Goal: Task Accomplishment & Management: Use online tool/utility

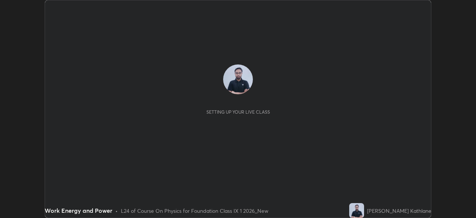
scroll to position [218, 476]
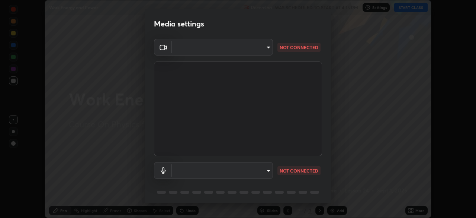
type input "71b0b5903dbe2f19866722545fb63627b4ea9dc08965a3ab927889d17f042457"
type input "default"
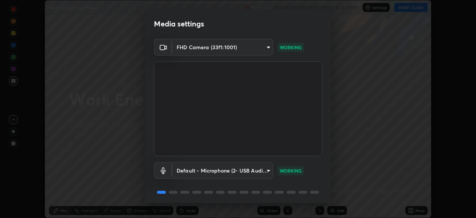
scroll to position [26, 0]
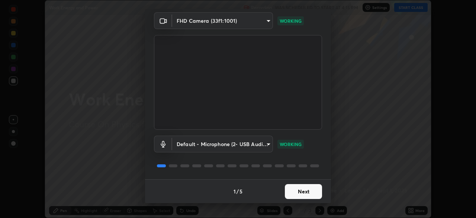
click at [306, 192] on button "Next" at bounding box center [303, 191] width 37 height 15
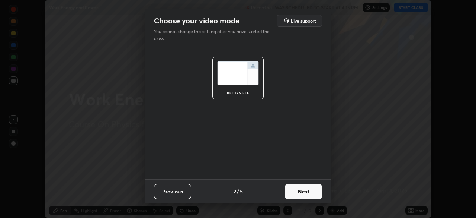
click at [313, 195] on button "Next" at bounding box center [303, 191] width 37 height 15
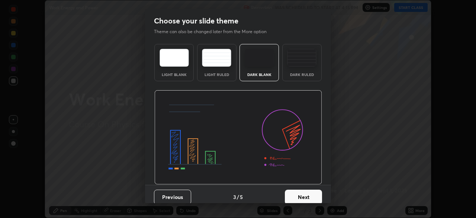
click at [309, 66] on img at bounding box center [301, 58] width 29 height 18
click at [297, 195] on button "Next" at bounding box center [303, 196] width 37 height 15
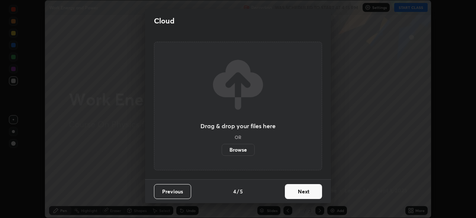
click at [293, 189] on button "Next" at bounding box center [303, 191] width 37 height 15
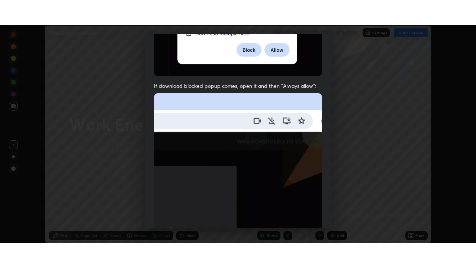
scroll to position [178, 0]
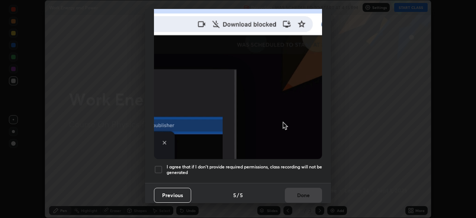
click at [297, 166] on h5 "I agree that if I don't provide required permissions, class recording will not …" at bounding box center [245, 170] width 156 height 12
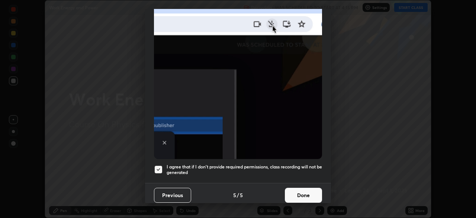
click at [301, 191] on button "Done" at bounding box center [303, 195] width 37 height 15
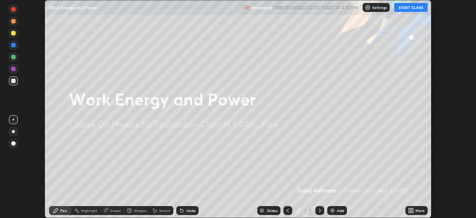
click at [414, 7] on button "START CLASS" at bounding box center [412, 7] width 34 height 9
click at [406, 209] on div "More" at bounding box center [417, 210] width 22 height 9
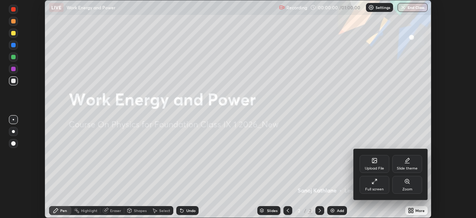
click at [376, 186] on div "Full screen" at bounding box center [375, 185] width 30 height 18
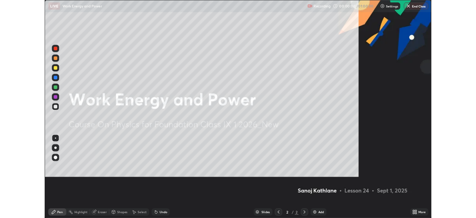
scroll to position [268, 476]
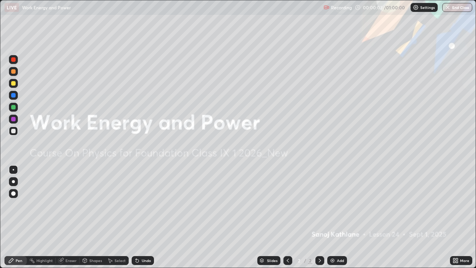
click at [320, 217] on icon at bounding box center [320, 261] width 6 height 6
click at [318, 217] on icon at bounding box center [320, 261] width 6 height 6
click at [457, 217] on icon at bounding box center [457, 259] width 2 height 2
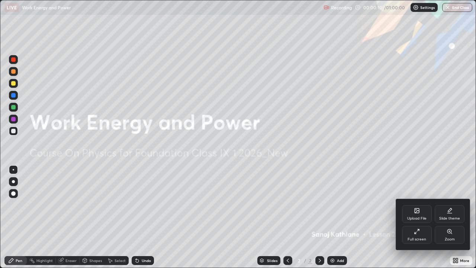
click at [423, 217] on div "Full screen" at bounding box center [417, 235] width 30 height 18
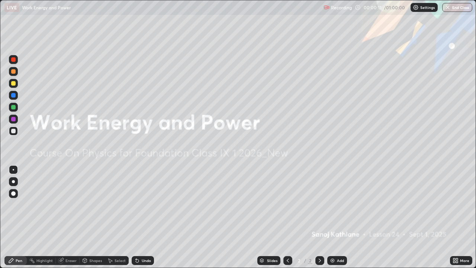
scroll to position [37006, 36747]
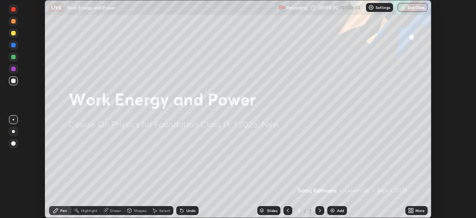
click at [412, 212] on icon at bounding box center [413, 212] width 2 height 2
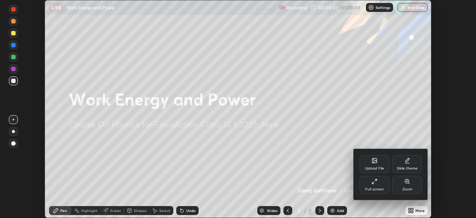
click at [376, 166] on div "Upload File" at bounding box center [374, 168] width 19 height 4
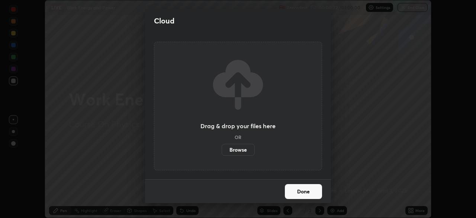
click at [237, 147] on label "Browse" at bounding box center [238, 150] width 33 height 12
click at [222, 147] on input "Browse" at bounding box center [222, 150] width 0 height 12
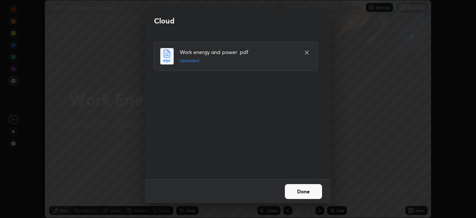
click at [306, 192] on button "Done" at bounding box center [303, 191] width 37 height 15
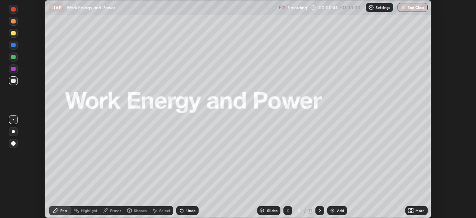
click at [412, 209] on icon at bounding box center [413, 209] width 2 height 2
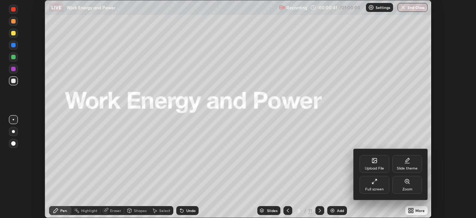
click at [378, 186] on div "Full screen" at bounding box center [375, 185] width 30 height 18
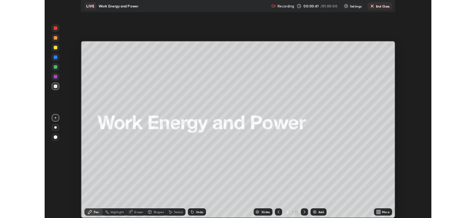
scroll to position [268, 476]
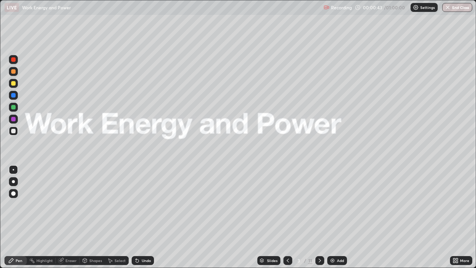
click at [320, 217] on icon at bounding box center [320, 261] width 6 height 6
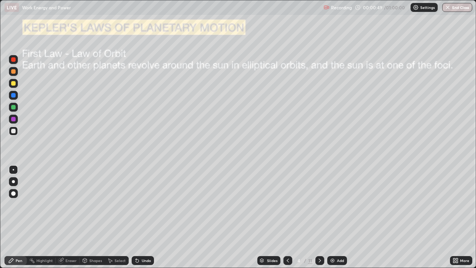
click at [320, 217] on icon at bounding box center [320, 261] width 2 height 4
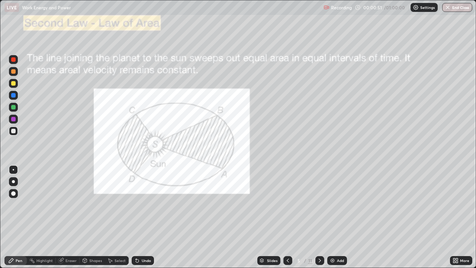
click at [323, 217] on div at bounding box center [320, 260] width 9 height 9
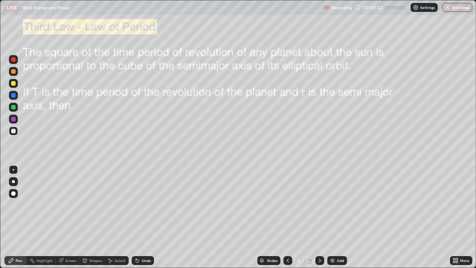
click at [320, 217] on icon at bounding box center [320, 261] width 2 height 4
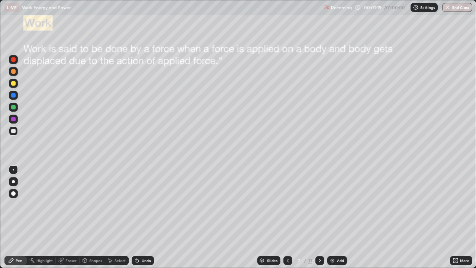
click at [333, 217] on img at bounding box center [333, 261] width 6 height 6
click at [288, 217] on icon at bounding box center [288, 261] width 6 height 6
click at [13, 182] on div at bounding box center [13, 181] width 3 height 3
click at [138, 217] on div "Undo" at bounding box center [143, 260] width 22 height 9
click at [15, 120] on div at bounding box center [13, 119] width 4 height 4
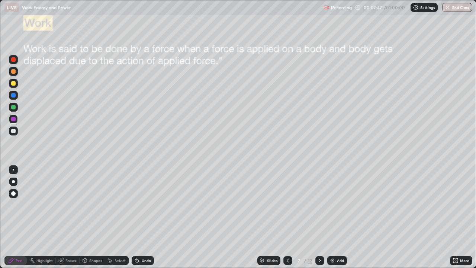
click at [13, 119] on div at bounding box center [13, 119] width 4 height 4
click at [14, 83] on div at bounding box center [13, 83] width 4 height 4
click at [15, 72] on div at bounding box center [13, 71] width 4 height 4
click at [67, 217] on div "Eraser" at bounding box center [71, 261] width 11 height 4
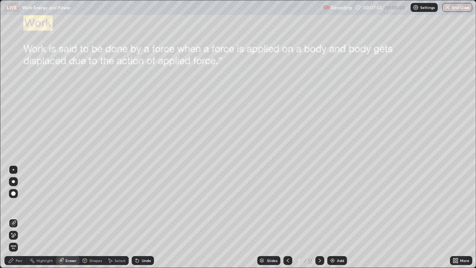
click at [22, 217] on div "Pen" at bounding box center [19, 261] width 7 height 4
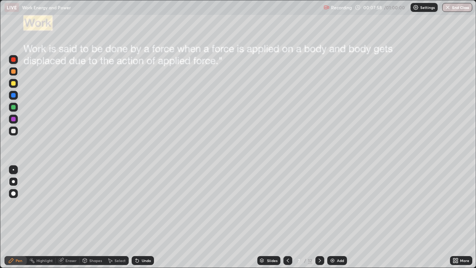
click at [13, 183] on div at bounding box center [13, 181] width 3 height 3
click at [13, 132] on div at bounding box center [13, 131] width 4 height 4
click at [139, 217] on icon at bounding box center [137, 261] width 6 height 6
click at [136, 217] on icon at bounding box center [137, 260] width 3 height 3
click at [140, 217] on div "Undo" at bounding box center [143, 260] width 22 height 9
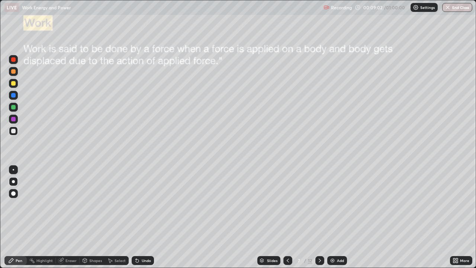
click at [117, 217] on div "Select" at bounding box center [120, 261] width 11 height 4
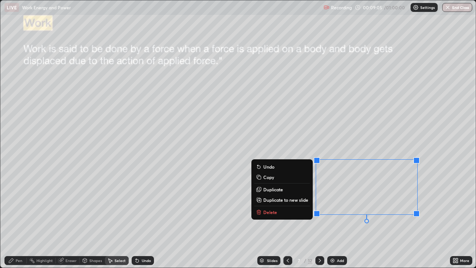
click at [269, 212] on p "Delete" at bounding box center [271, 212] width 14 height 6
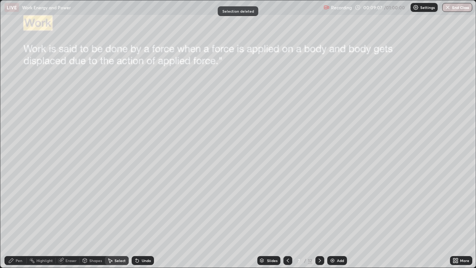
click at [19, 217] on div "Pen" at bounding box center [19, 261] width 7 height 4
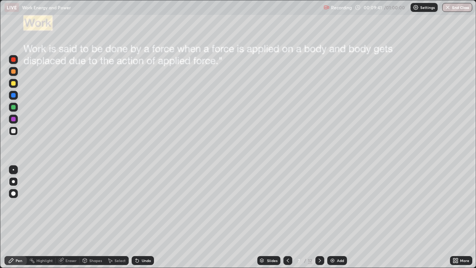
click at [115, 217] on div "Select" at bounding box center [120, 261] width 11 height 4
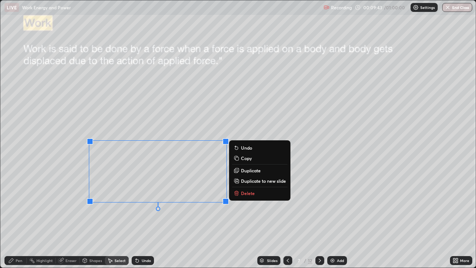
click at [237, 194] on icon at bounding box center [237, 193] width 0 height 1
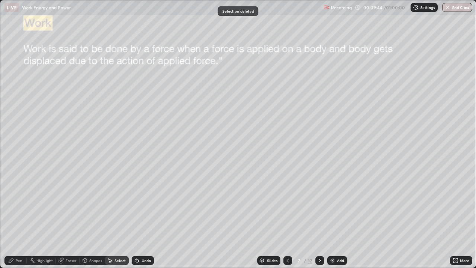
click at [10, 217] on icon at bounding box center [11, 260] width 4 height 4
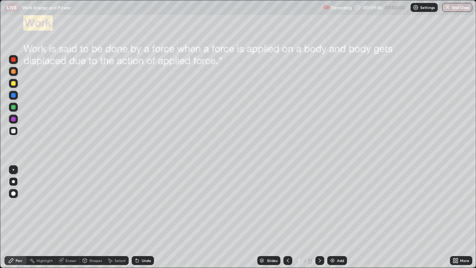
click at [14, 133] on div at bounding box center [13, 131] width 4 height 4
click at [12, 119] on div at bounding box center [13, 119] width 4 height 4
click at [339, 217] on div "Add" at bounding box center [340, 261] width 7 height 4
click at [287, 217] on icon at bounding box center [288, 261] width 6 height 6
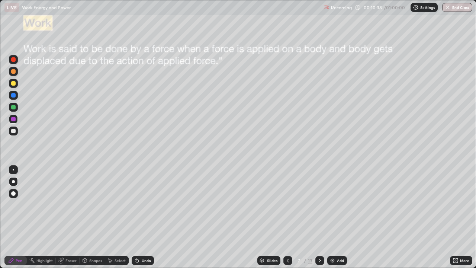
click at [140, 217] on div "Undo" at bounding box center [143, 260] width 22 height 9
click at [115, 217] on div "Select" at bounding box center [117, 260] width 24 height 9
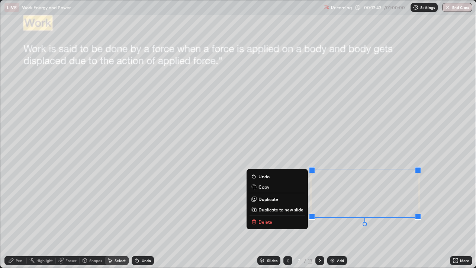
click at [264, 217] on p "Delete" at bounding box center [266, 222] width 14 height 6
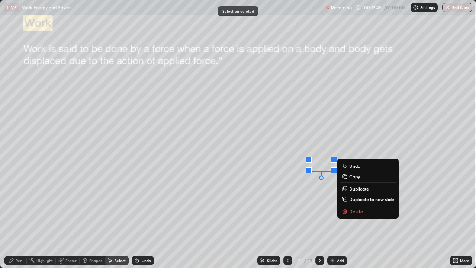
click at [361, 208] on button "Delete" at bounding box center [368, 211] width 55 height 9
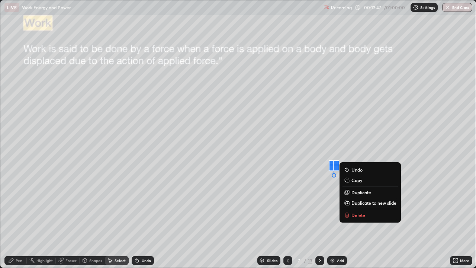
click at [363, 214] on p "Delete" at bounding box center [359, 215] width 14 height 6
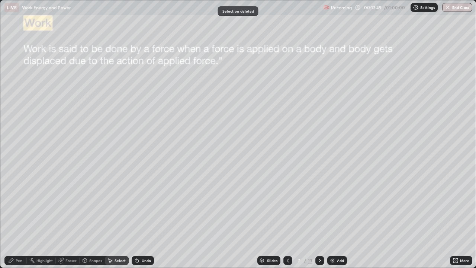
click at [17, 217] on div "Pen" at bounding box center [19, 261] width 7 height 4
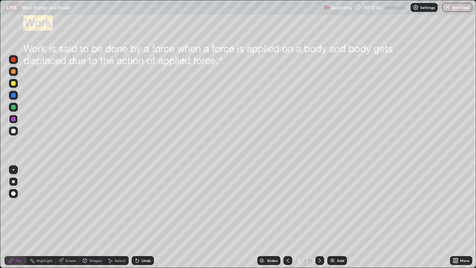
click at [13, 182] on div at bounding box center [13, 181] width 3 height 3
click at [144, 217] on div "Undo" at bounding box center [146, 261] width 9 height 4
click at [320, 217] on icon at bounding box center [320, 261] width 6 height 6
click at [11, 132] on div at bounding box center [13, 131] width 4 height 4
click at [12, 131] on div at bounding box center [13, 131] width 4 height 4
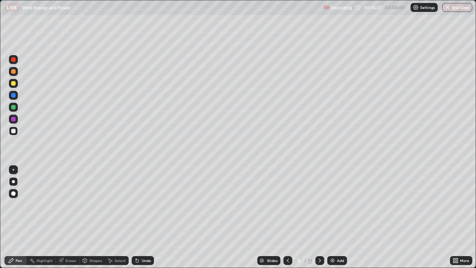
click at [120, 217] on div "Select" at bounding box center [120, 261] width 11 height 4
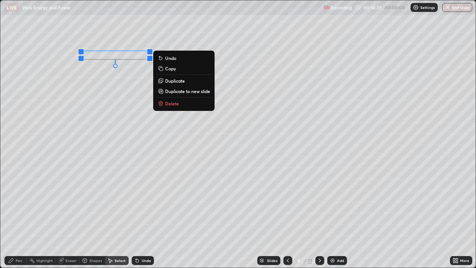
click at [169, 103] on p "Delete" at bounding box center [172, 104] width 14 height 6
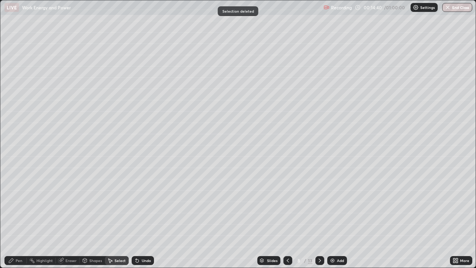
click at [16, 217] on div "Pen" at bounding box center [19, 261] width 7 height 4
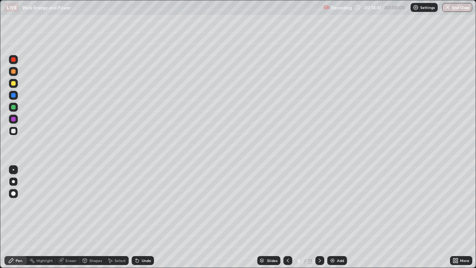
click at [13, 182] on div at bounding box center [13, 181] width 3 height 3
click at [115, 217] on div "Select" at bounding box center [120, 261] width 11 height 4
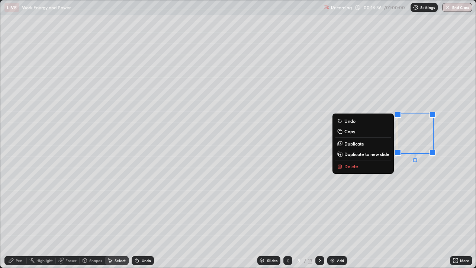
click at [349, 169] on p "Delete" at bounding box center [352, 166] width 14 height 6
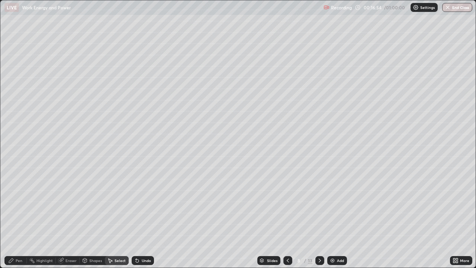
click at [22, 217] on div "Pen" at bounding box center [19, 261] width 7 height 4
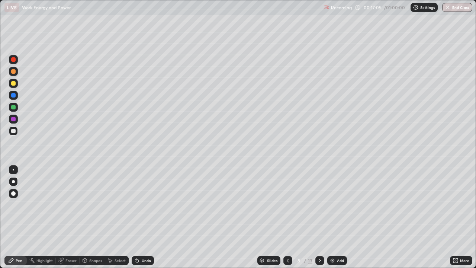
click at [115, 217] on div "Select" at bounding box center [120, 261] width 11 height 4
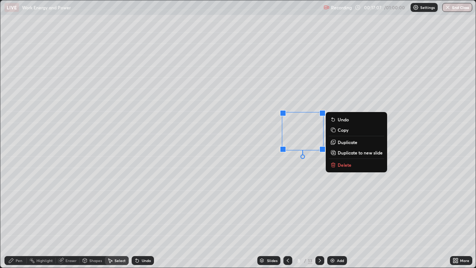
click at [338, 164] on p "Delete" at bounding box center [345, 165] width 14 height 6
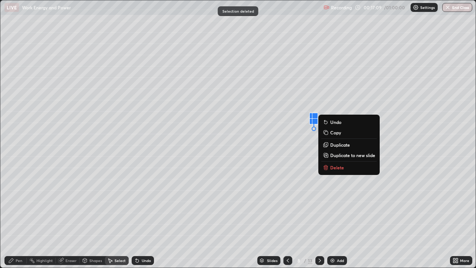
click at [342, 165] on p "Delete" at bounding box center [338, 168] width 14 height 6
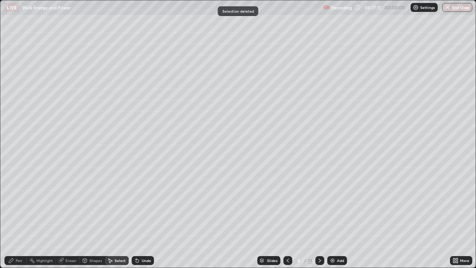
click at [12, 217] on icon at bounding box center [11, 261] width 6 height 6
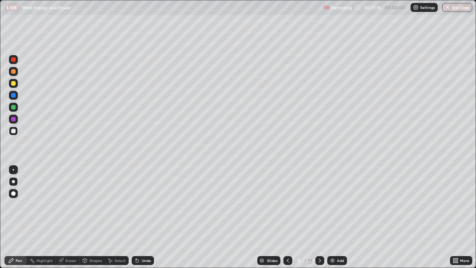
click at [319, 217] on icon at bounding box center [320, 261] width 2 height 4
click at [320, 217] on icon at bounding box center [320, 261] width 6 height 6
click at [13, 71] on div at bounding box center [13, 71] width 4 height 4
click at [211, 71] on button "Undo" at bounding box center [222, 74] width 22 height 9
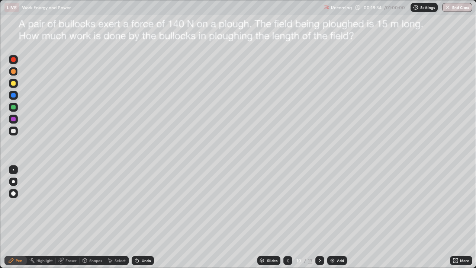
click at [147, 217] on div "Undo" at bounding box center [143, 260] width 22 height 9
click at [148, 217] on div "Undo" at bounding box center [146, 261] width 9 height 4
click at [287, 217] on icon at bounding box center [288, 261] width 6 height 6
click at [286, 217] on div at bounding box center [288, 260] width 9 height 9
click at [286, 217] on icon at bounding box center [288, 261] width 6 height 6
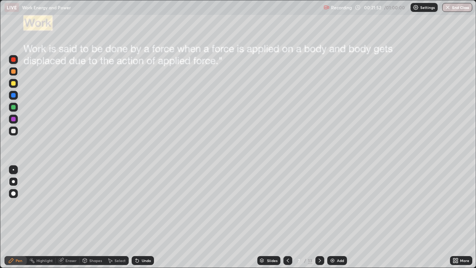
click at [320, 217] on icon at bounding box center [320, 261] width 6 height 6
click at [319, 217] on icon at bounding box center [320, 261] width 6 height 6
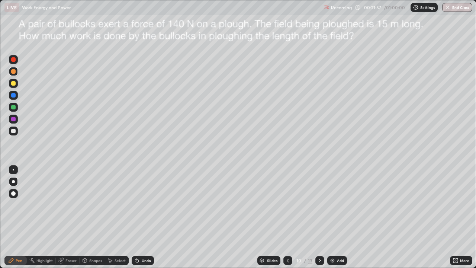
click at [319, 217] on icon at bounding box center [320, 261] width 6 height 6
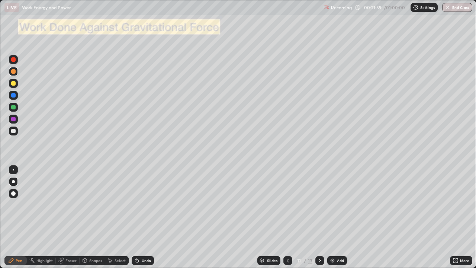
click at [286, 217] on icon at bounding box center [288, 261] width 6 height 6
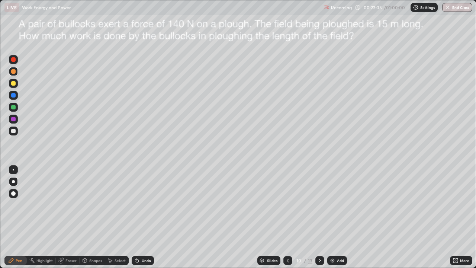
click at [319, 217] on icon at bounding box center [320, 261] width 6 height 6
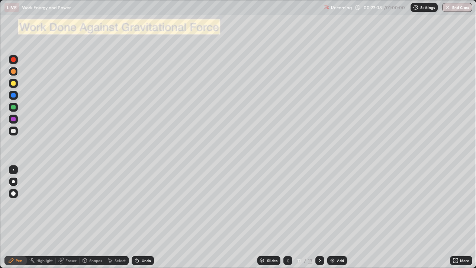
click at [321, 217] on icon at bounding box center [320, 261] width 6 height 6
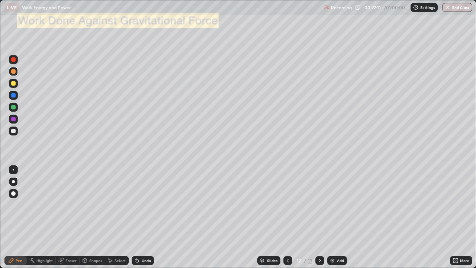
click at [287, 217] on icon at bounding box center [288, 261] width 6 height 6
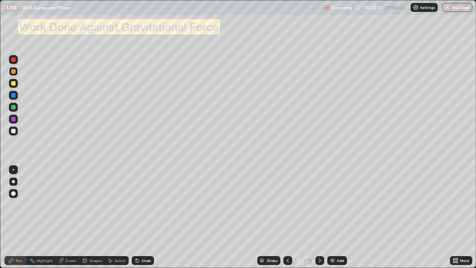
click at [319, 217] on icon at bounding box center [320, 261] width 2 height 4
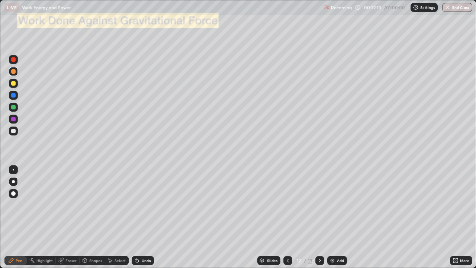
click at [320, 217] on icon at bounding box center [320, 261] width 6 height 6
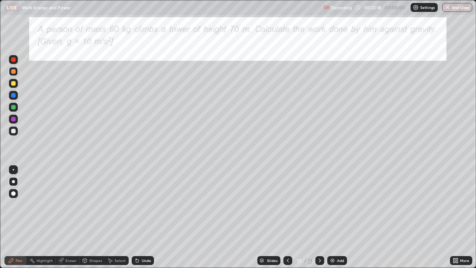
click at [287, 217] on icon at bounding box center [288, 261] width 6 height 6
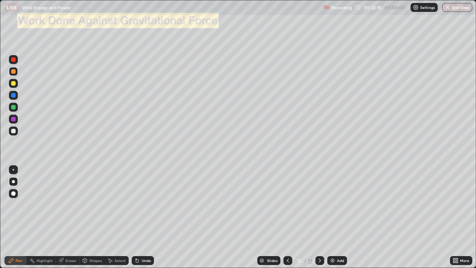
click at [287, 217] on icon at bounding box center [288, 261] width 6 height 6
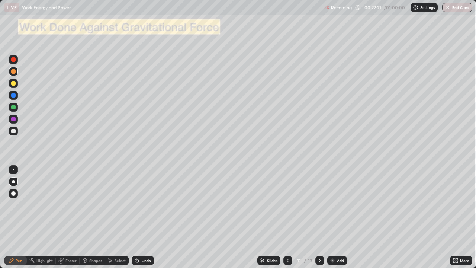
click at [14, 131] on div at bounding box center [13, 131] width 4 height 4
click at [118, 217] on div "Select" at bounding box center [120, 261] width 11 height 4
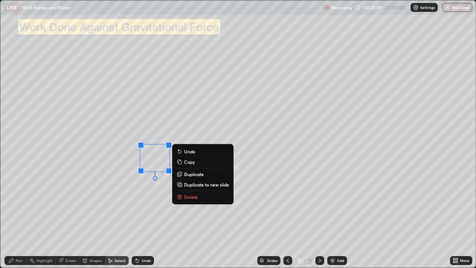
click at [188, 198] on p "Delete" at bounding box center [191, 197] width 14 height 6
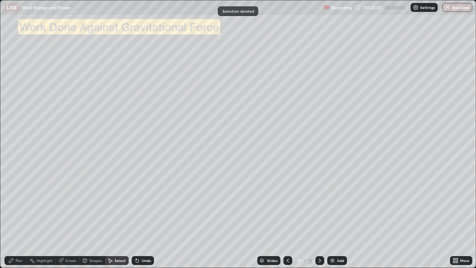
click at [89, 217] on div "Shapes" at bounding box center [95, 261] width 13 height 4
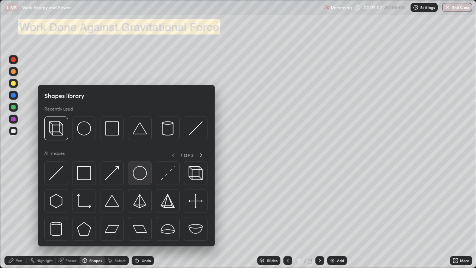
click at [138, 175] on img at bounding box center [140, 173] width 14 height 14
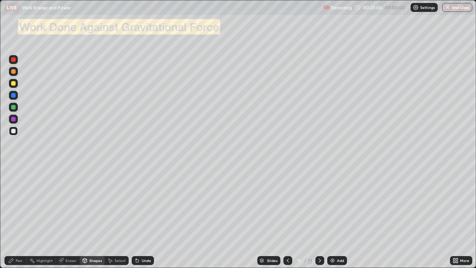
click at [17, 217] on div "Pen" at bounding box center [19, 261] width 7 height 4
click at [143, 217] on div "Undo" at bounding box center [146, 261] width 9 height 4
click at [118, 217] on div "Select" at bounding box center [120, 261] width 11 height 4
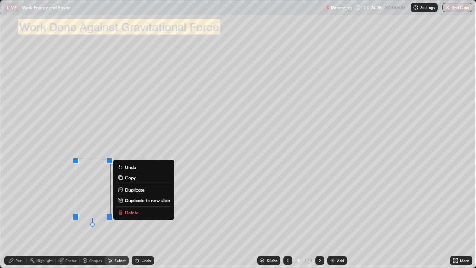
click at [151, 217] on div "0 ° Undo Copy Duplicate Duplicate to new slide Delete" at bounding box center [238, 133] width 476 height 267
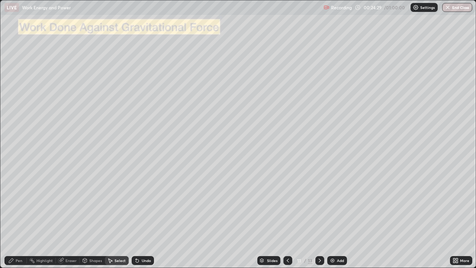
click at [93, 217] on div "Shapes" at bounding box center [92, 260] width 25 height 9
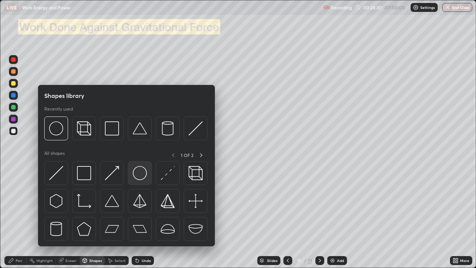
click at [138, 175] on img at bounding box center [140, 173] width 14 height 14
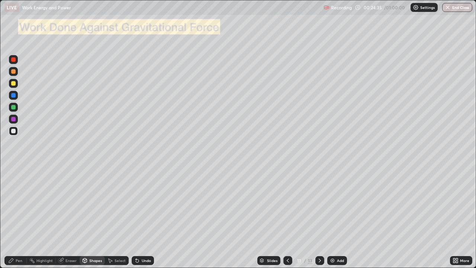
click at [144, 217] on div "Undo" at bounding box center [146, 261] width 9 height 4
click at [143, 217] on div "Undo" at bounding box center [146, 261] width 9 height 4
click at [115, 217] on div "Select" at bounding box center [117, 260] width 24 height 9
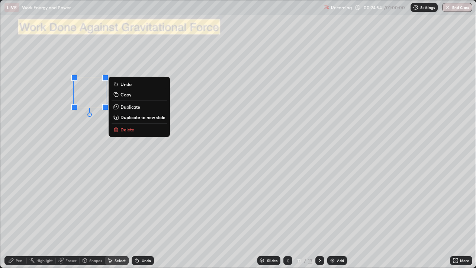
click at [129, 114] on p "Duplicate to new slide" at bounding box center [143, 117] width 45 height 6
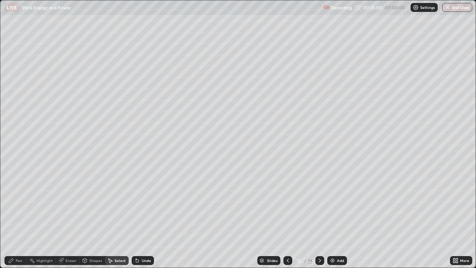
click at [142, 217] on div "Undo" at bounding box center [146, 261] width 9 height 4
click at [137, 217] on icon at bounding box center [137, 260] width 3 height 3
click at [288, 217] on icon at bounding box center [288, 261] width 6 height 6
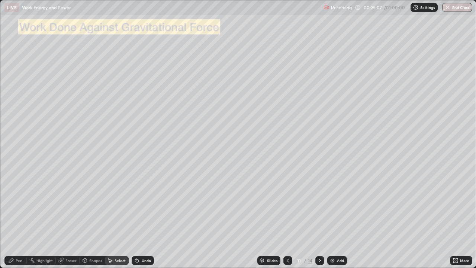
click at [19, 217] on div "Pen" at bounding box center [19, 261] width 7 height 4
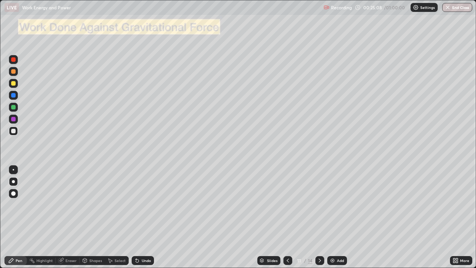
click at [13, 182] on div at bounding box center [13, 181] width 3 height 3
click at [14, 182] on div at bounding box center [13, 181] width 3 height 3
click at [13, 119] on div at bounding box center [13, 119] width 4 height 4
click at [12, 131] on div at bounding box center [13, 131] width 4 height 4
click at [12, 130] on div at bounding box center [13, 131] width 4 height 4
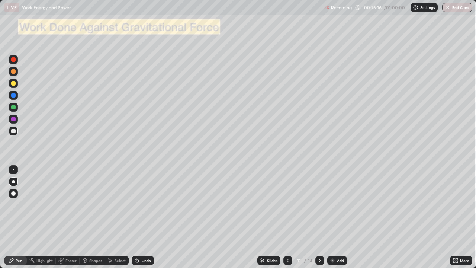
click at [287, 217] on icon at bounding box center [288, 261] width 6 height 6
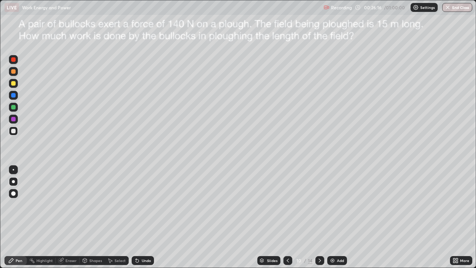
click at [290, 217] on icon at bounding box center [288, 261] width 6 height 6
click at [287, 217] on icon at bounding box center [288, 261] width 6 height 6
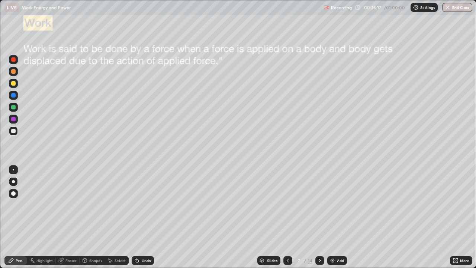
click at [287, 217] on icon at bounding box center [288, 261] width 6 height 6
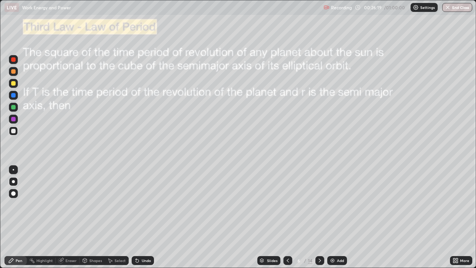
click at [319, 217] on icon at bounding box center [320, 261] width 6 height 6
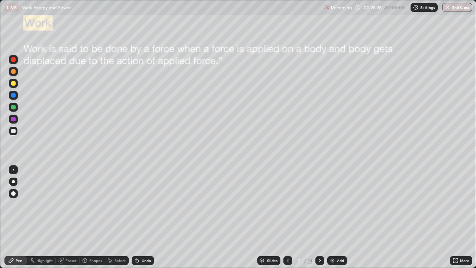
click at [320, 217] on icon at bounding box center [320, 261] width 6 height 6
click at [320, 217] on div at bounding box center [320, 260] width 9 height 9
click at [323, 217] on div at bounding box center [320, 260] width 9 height 15
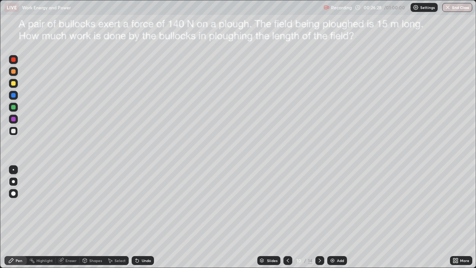
click at [323, 217] on div at bounding box center [320, 260] width 9 height 9
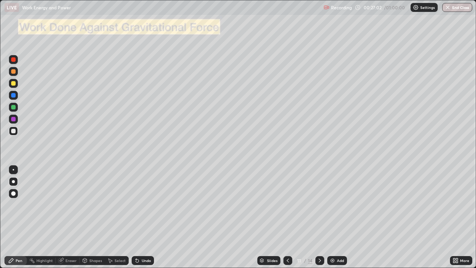
click at [68, 217] on div "Eraser" at bounding box center [71, 261] width 11 height 4
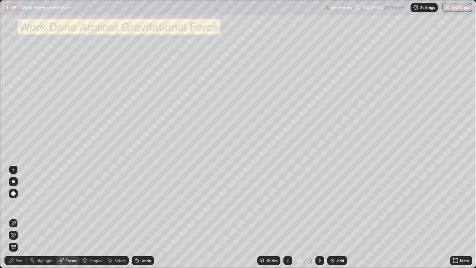
click at [16, 217] on div "Pen" at bounding box center [19, 261] width 7 height 4
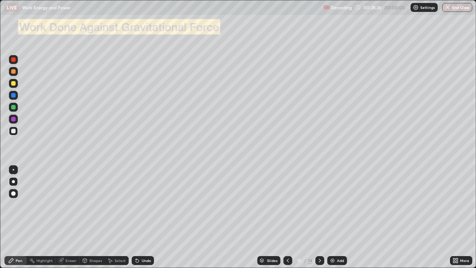
click at [68, 217] on div "Eraser" at bounding box center [71, 261] width 11 height 4
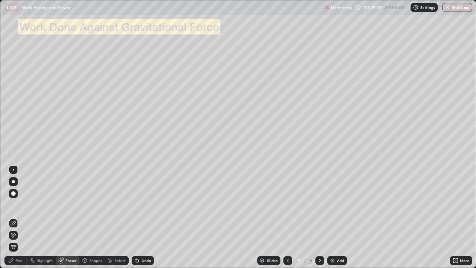
click at [19, 217] on div "Pen" at bounding box center [19, 261] width 7 height 4
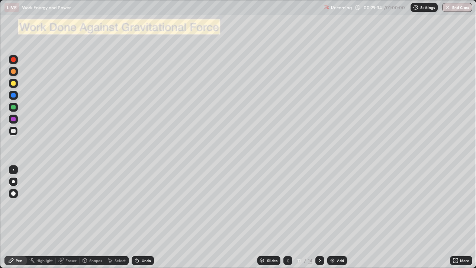
click at [143, 217] on div "Undo" at bounding box center [146, 261] width 9 height 4
click at [14, 72] on div at bounding box center [13, 71] width 4 height 4
click at [15, 73] on div at bounding box center [13, 71] width 4 height 4
click at [319, 217] on icon at bounding box center [320, 261] width 6 height 6
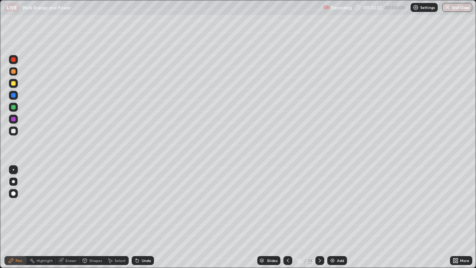
click at [322, 217] on div at bounding box center [320, 260] width 9 height 9
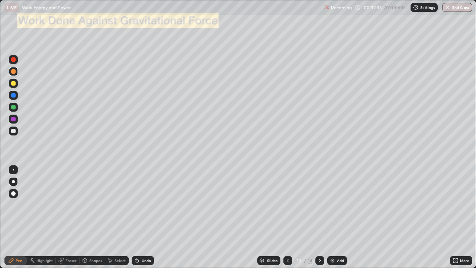
click at [316, 217] on div at bounding box center [320, 260] width 9 height 9
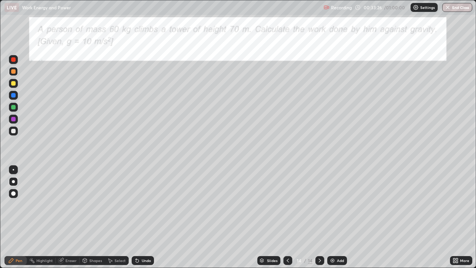
click at [14, 108] on div at bounding box center [13, 107] width 4 height 4
click at [12, 107] on div at bounding box center [13, 107] width 4 height 4
click at [10, 109] on div at bounding box center [13, 107] width 9 height 9
click at [136, 217] on icon at bounding box center [137, 260] width 3 height 3
click at [115, 217] on div "Select" at bounding box center [117, 260] width 24 height 9
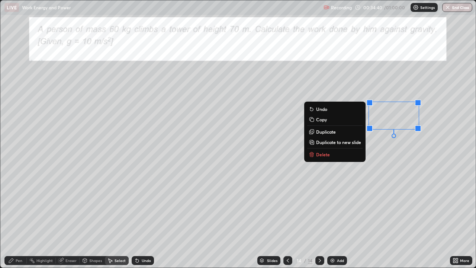
click at [326, 156] on p "Delete" at bounding box center [323, 155] width 14 height 6
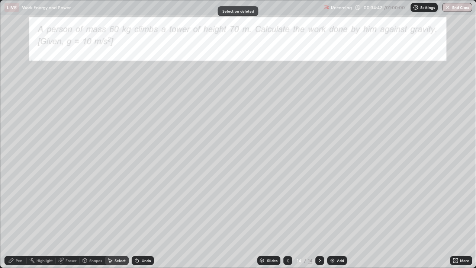
click at [17, 217] on div "Pen" at bounding box center [19, 261] width 7 height 4
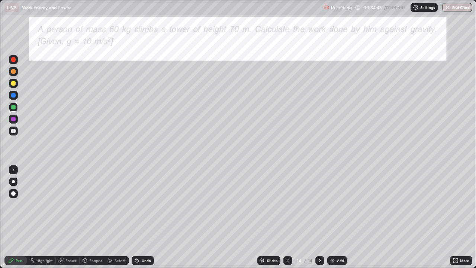
click at [14, 131] on div at bounding box center [13, 131] width 4 height 4
click at [287, 217] on icon at bounding box center [288, 261] width 6 height 6
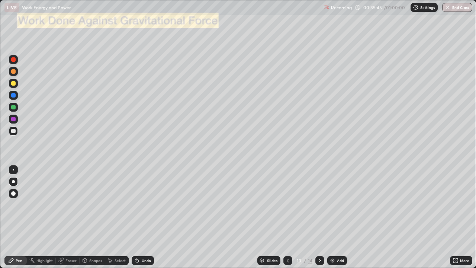
click at [287, 217] on icon at bounding box center [288, 261] width 6 height 6
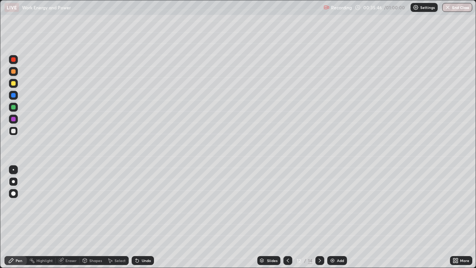
click at [287, 217] on icon at bounding box center [288, 261] width 6 height 6
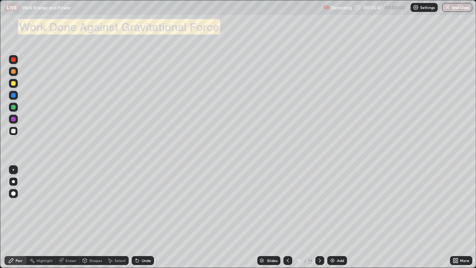
click at [288, 217] on icon at bounding box center [288, 261] width 6 height 6
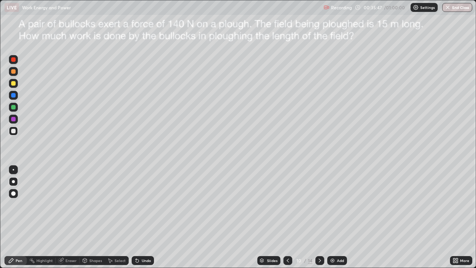
click at [287, 217] on icon at bounding box center [288, 261] width 6 height 6
click at [284, 217] on div at bounding box center [288, 260] width 9 height 9
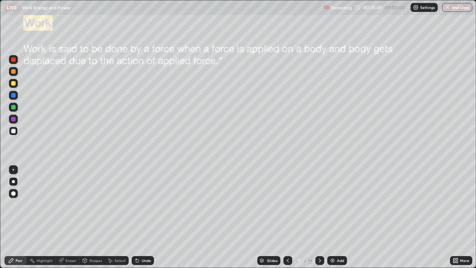
click at [284, 217] on div at bounding box center [288, 260] width 9 height 9
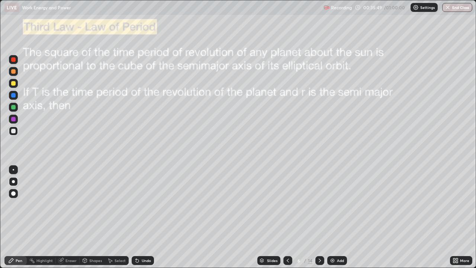
click at [285, 217] on icon at bounding box center [288, 261] width 6 height 6
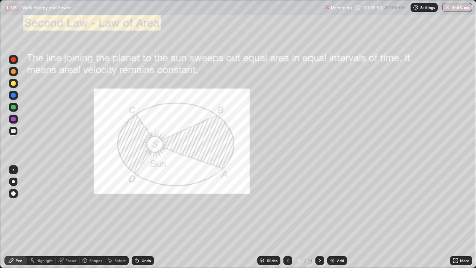
click at [284, 217] on div at bounding box center [288, 260] width 9 height 15
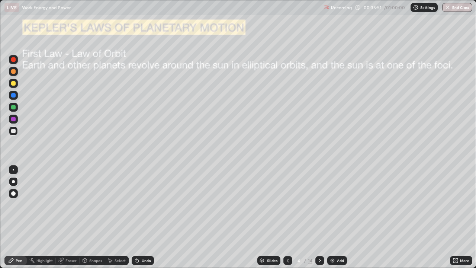
click at [284, 217] on div at bounding box center [288, 260] width 9 height 9
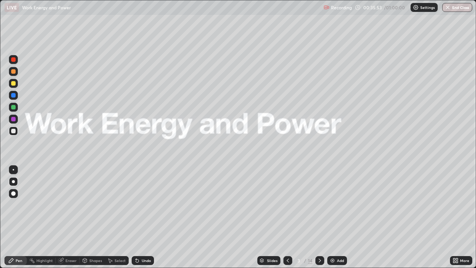
click at [319, 217] on icon at bounding box center [320, 261] width 6 height 6
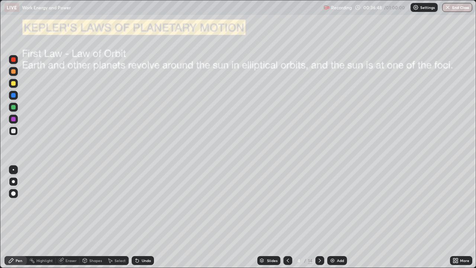
click at [94, 217] on div "Shapes" at bounding box center [92, 260] width 25 height 9
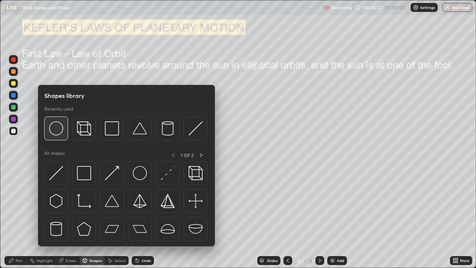
click at [61, 130] on img at bounding box center [56, 128] width 14 height 14
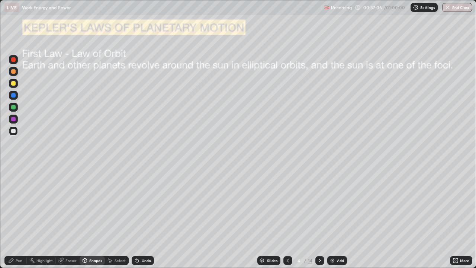
click at [19, 217] on div "Pen" at bounding box center [19, 261] width 7 height 4
click at [13, 182] on div at bounding box center [13, 181] width 3 height 3
click at [13, 128] on div at bounding box center [13, 131] width 9 height 9
click at [14, 120] on div at bounding box center [13, 119] width 4 height 4
click at [13, 121] on div at bounding box center [13, 119] width 4 height 4
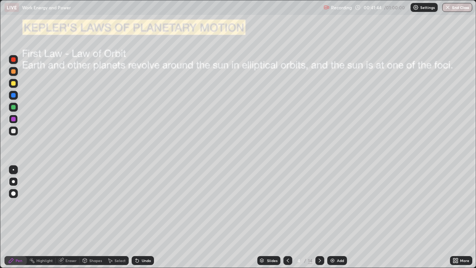
click at [323, 217] on div at bounding box center [320, 260] width 9 height 9
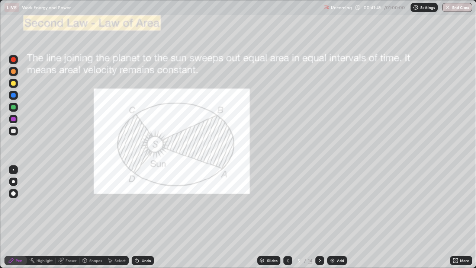
click at [287, 217] on icon at bounding box center [288, 261] width 2 height 4
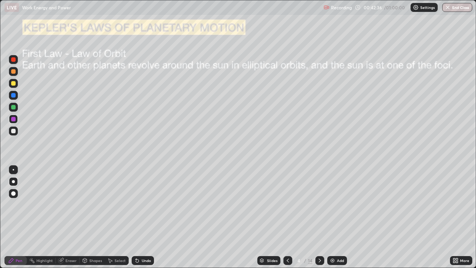
click at [320, 217] on icon at bounding box center [320, 261] width 6 height 6
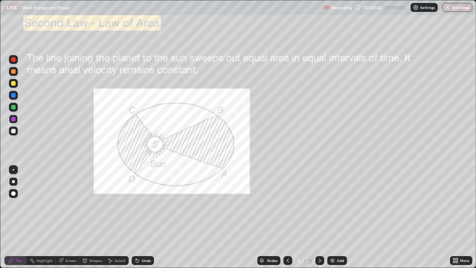
click at [12, 120] on div at bounding box center [13, 119] width 4 height 4
click at [13, 119] on div at bounding box center [13, 119] width 4 height 4
click at [286, 217] on icon at bounding box center [288, 261] width 6 height 6
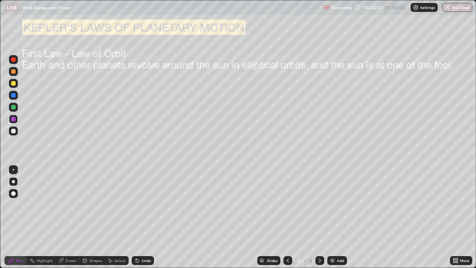
click at [14, 182] on div at bounding box center [13, 181] width 3 height 3
click at [12, 186] on div at bounding box center [13, 181] width 9 height 9
click at [142, 217] on div "Undo" at bounding box center [146, 261] width 9 height 4
click at [143, 217] on div "Undo" at bounding box center [146, 261] width 9 height 4
click at [144, 217] on div "Undo" at bounding box center [143, 260] width 22 height 9
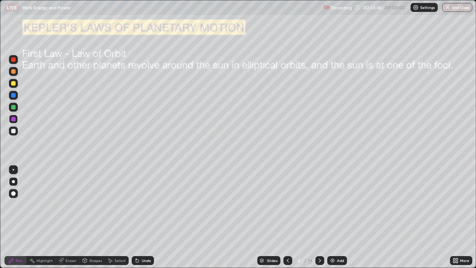
click at [319, 217] on icon at bounding box center [320, 261] width 6 height 6
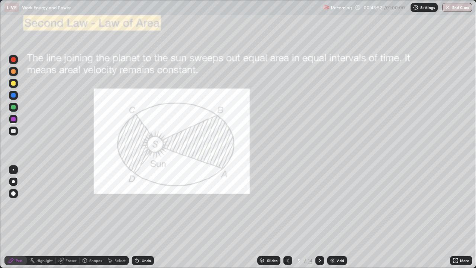
click at [16, 119] on div at bounding box center [13, 119] width 9 height 9
click at [16, 122] on div at bounding box center [13, 119] width 9 height 9
click at [115, 217] on div "Select" at bounding box center [117, 260] width 24 height 9
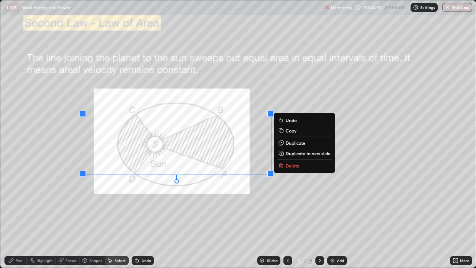
click at [281, 166] on icon at bounding box center [281, 166] width 0 height 1
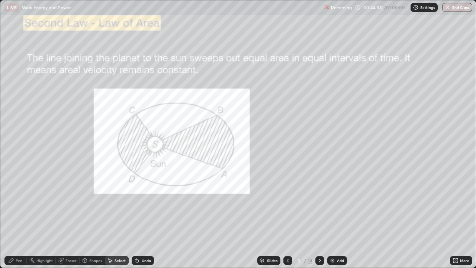
click at [15, 217] on div "Pen" at bounding box center [15, 260] width 22 height 9
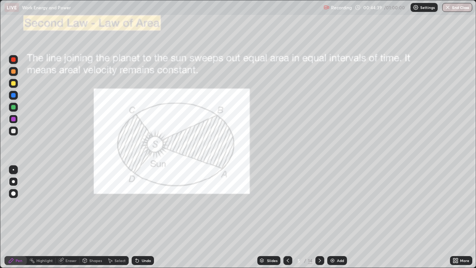
click at [12, 109] on div at bounding box center [13, 107] width 4 height 4
click at [320, 217] on icon at bounding box center [320, 261] width 6 height 6
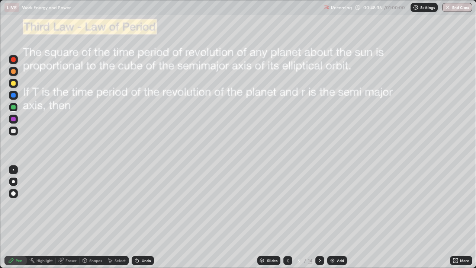
click at [287, 217] on div at bounding box center [288, 260] width 9 height 9
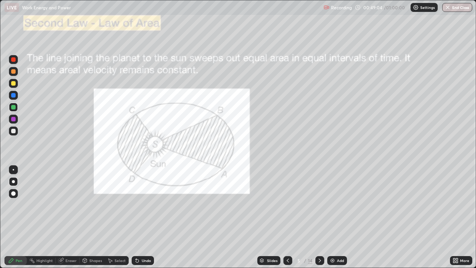
click at [319, 217] on icon at bounding box center [320, 261] width 2 height 4
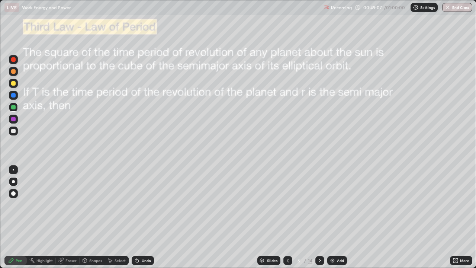
click at [90, 217] on div "Shapes" at bounding box center [95, 261] width 13 height 4
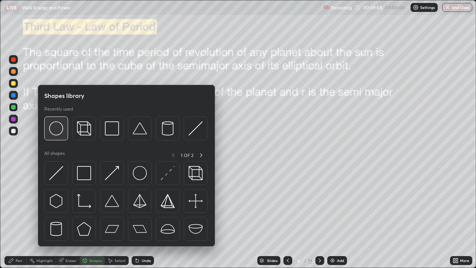
click at [60, 130] on img at bounding box center [56, 128] width 14 height 14
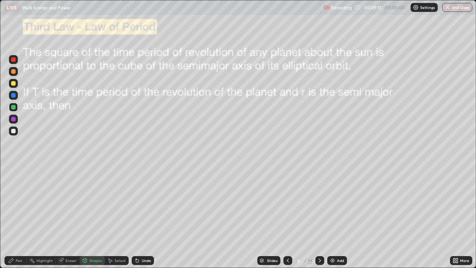
click at [15, 217] on div "Pen" at bounding box center [15, 260] width 22 height 9
click at [42, 217] on div "Highlight" at bounding box center [44, 261] width 16 height 4
click at [66, 217] on div "Eraser" at bounding box center [71, 261] width 11 height 4
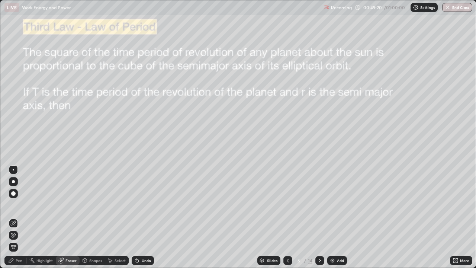
click at [48, 217] on div "Highlight" at bounding box center [44, 261] width 16 height 4
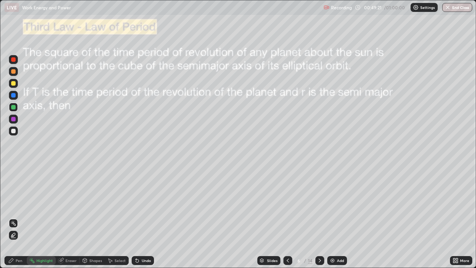
click at [13, 118] on div at bounding box center [13, 119] width 4 height 4
click at [14, 217] on icon at bounding box center [11, 261] width 6 height 6
click at [13, 179] on div at bounding box center [13, 181] width 9 height 9
click at [13, 131] on div at bounding box center [13, 131] width 4 height 4
click at [14, 116] on div at bounding box center [13, 119] width 9 height 9
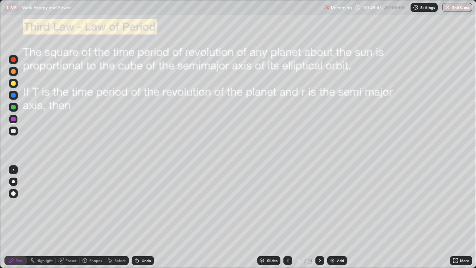
click at [14, 132] on div at bounding box center [13, 131] width 4 height 4
click at [14, 107] on div at bounding box center [13, 107] width 4 height 4
click at [15, 106] on div at bounding box center [13, 107] width 4 height 4
click at [14, 131] on div at bounding box center [13, 131] width 4 height 4
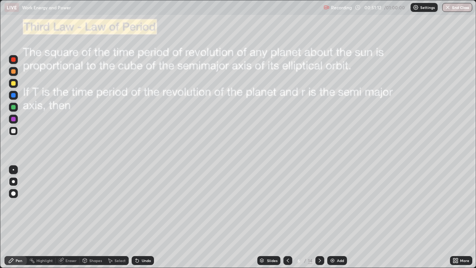
click at [145, 217] on div "Undo" at bounding box center [146, 261] width 9 height 4
click at [138, 217] on div "Undo" at bounding box center [143, 260] width 22 height 9
click at [139, 217] on div "Undo" at bounding box center [143, 260] width 22 height 9
click at [138, 217] on div "Undo" at bounding box center [143, 260] width 22 height 9
click at [137, 217] on div "Undo" at bounding box center [143, 260] width 22 height 9
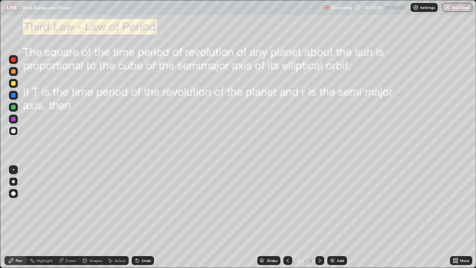
click at [138, 217] on div "Undo" at bounding box center [143, 260] width 22 height 9
click at [139, 217] on icon at bounding box center [137, 261] width 6 height 6
click at [137, 217] on div "Undo" at bounding box center [143, 260] width 22 height 9
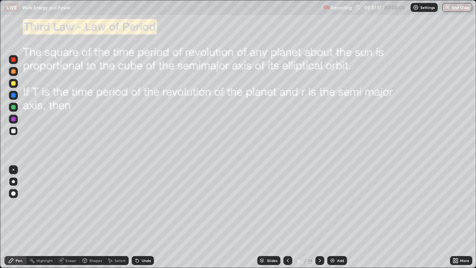
click at [138, 217] on div "Undo" at bounding box center [143, 260] width 22 height 9
click at [136, 217] on icon at bounding box center [137, 260] width 3 height 3
click at [147, 217] on div "Undo" at bounding box center [146, 261] width 9 height 4
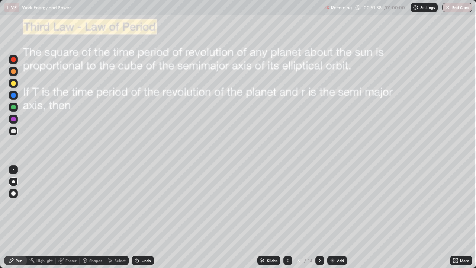
click at [143, 217] on div "Undo" at bounding box center [146, 261] width 9 height 4
click at [111, 217] on icon at bounding box center [110, 261] width 6 height 6
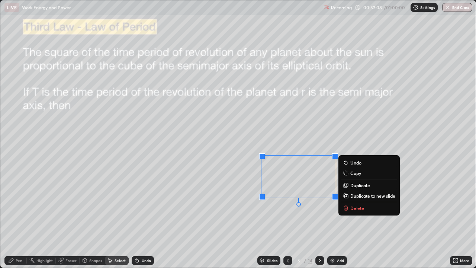
click at [359, 208] on p "Delete" at bounding box center [358, 208] width 14 height 6
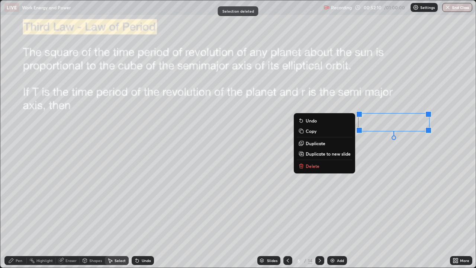
click at [312, 166] on p "Delete" at bounding box center [313, 166] width 14 height 6
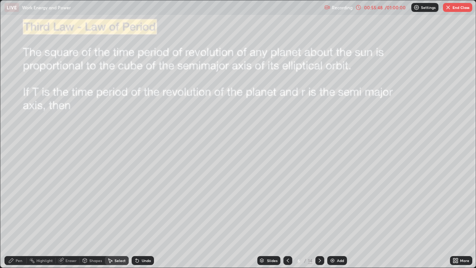
click at [455, 6] on button "End Class" at bounding box center [457, 7] width 29 height 9
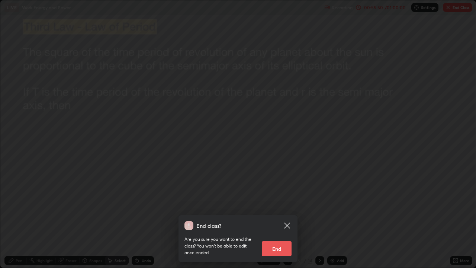
click at [287, 217] on button "End" at bounding box center [277, 248] width 30 height 15
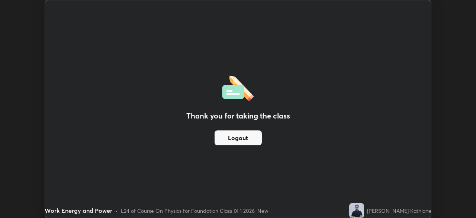
scroll to position [37006, 36747]
